Goal: Information Seeking & Learning: Learn about a topic

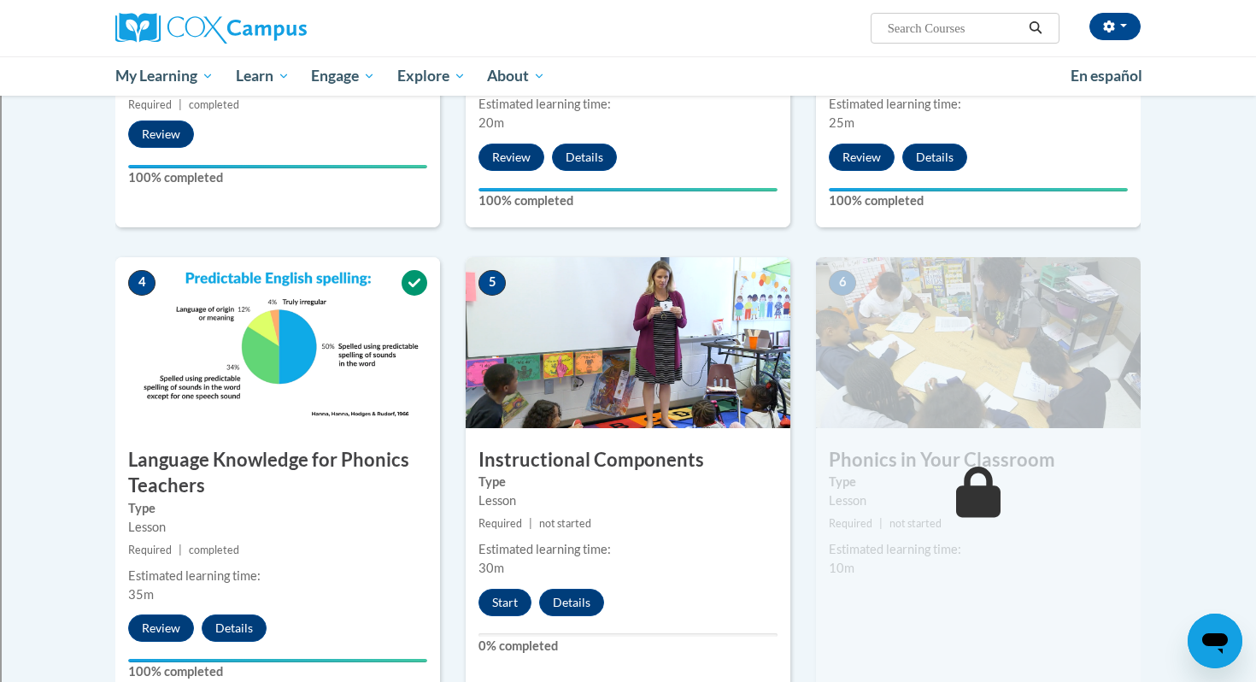
scroll to position [630, 0]
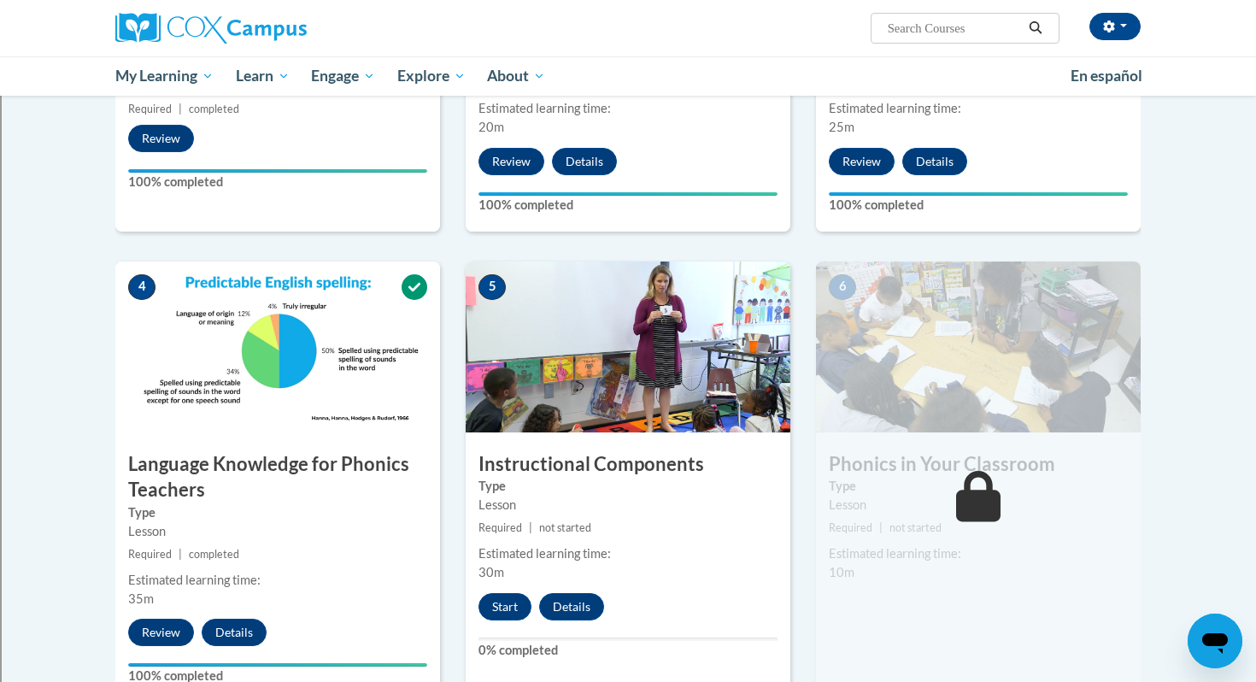
click at [615, 407] on img at bounding box center [627, 346] width 325 height 171
click at [510, 606] on button "Start" at bounding box center [504, 606] width 53 height 27
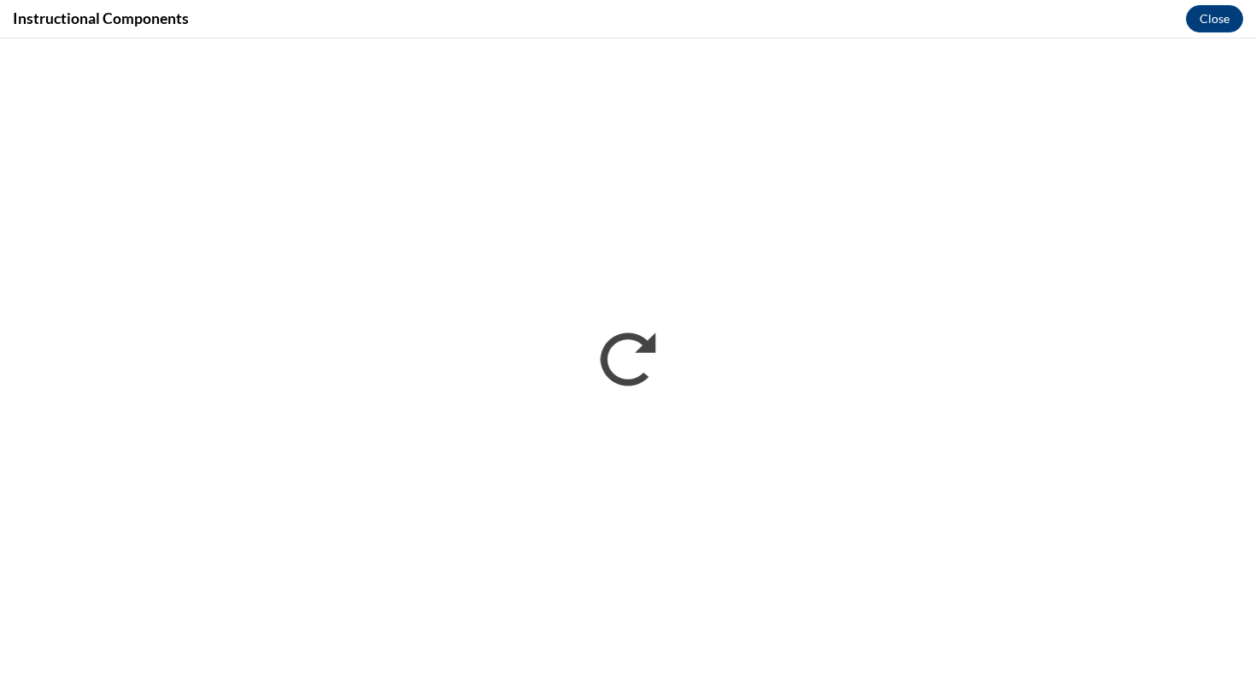
scroll to position [0, 0]
